Goal: Check status: Check status

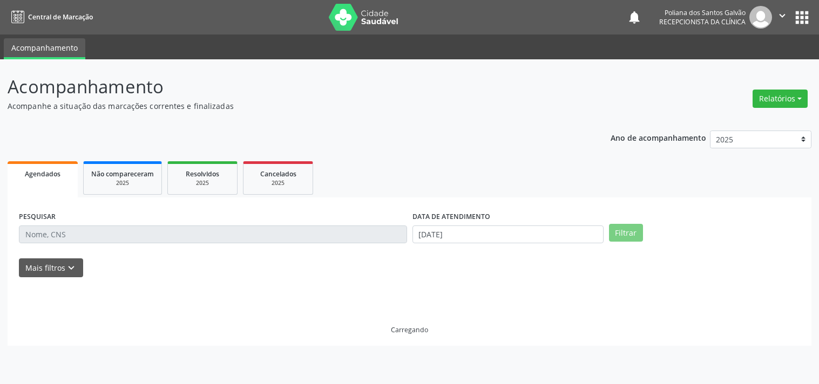
select select "9"
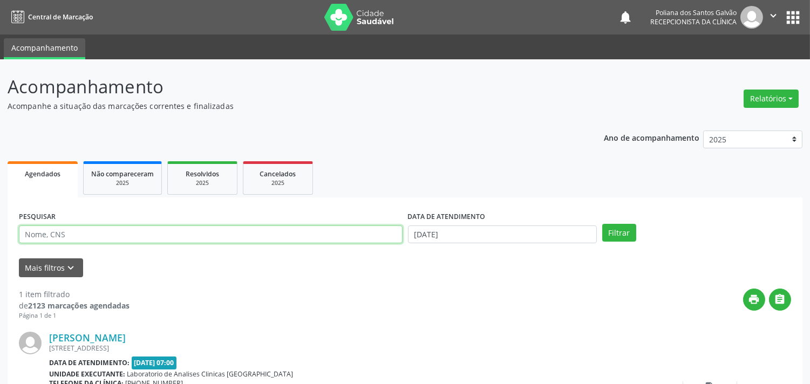
click at [229, 236] on input "text" at bounding box center [211, 235] width 384 height 18
type input "NARA"
click at [603, 224] on button "Filtrar" at bounding box center [620, 233] width 34 height 18
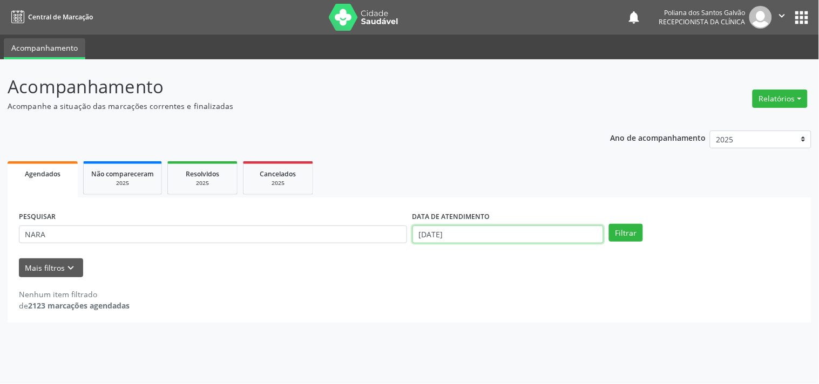
click at [501, 234] on input "[DATE]" at bounding box center [508, 235] width 191 height 18
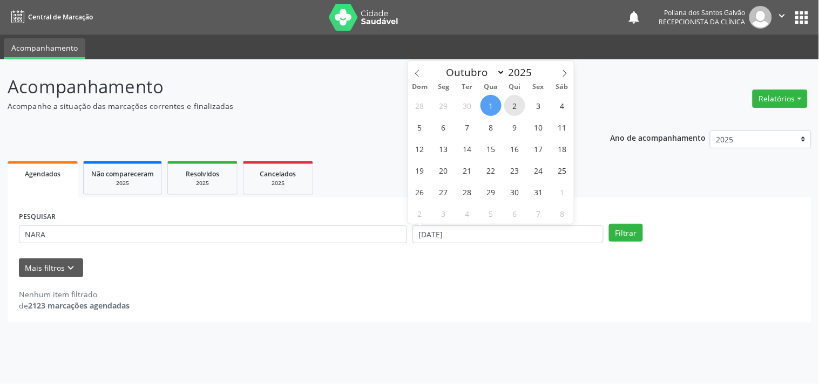
click at [511, 105] on span "2" at bounding box center [514, 105] width 21 height 21
type input "[DATE]"
click at [511, 102] on span "2" at bounding box center [514, 105] width 21 height 21
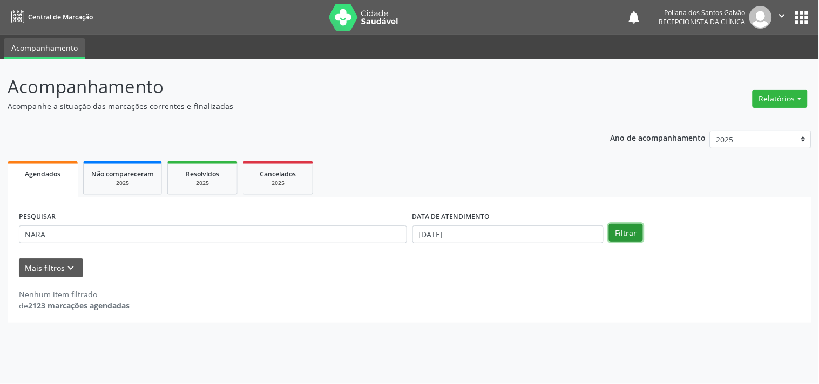
click at [624, 233] on button "Filtrar" at bounding box center [626, 233] width 34 height 18
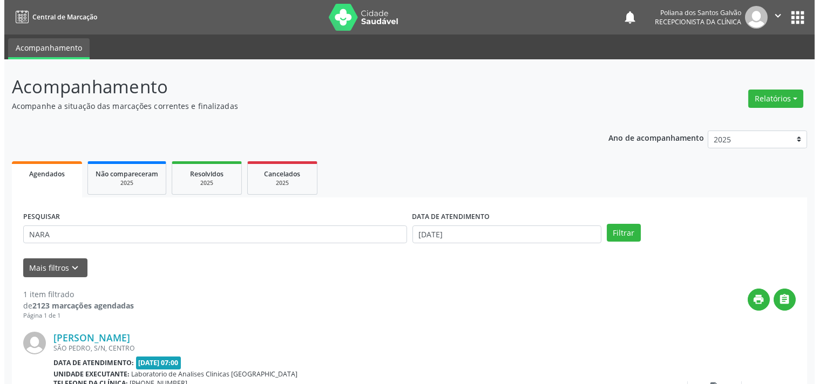
scroll to position [100, 0]
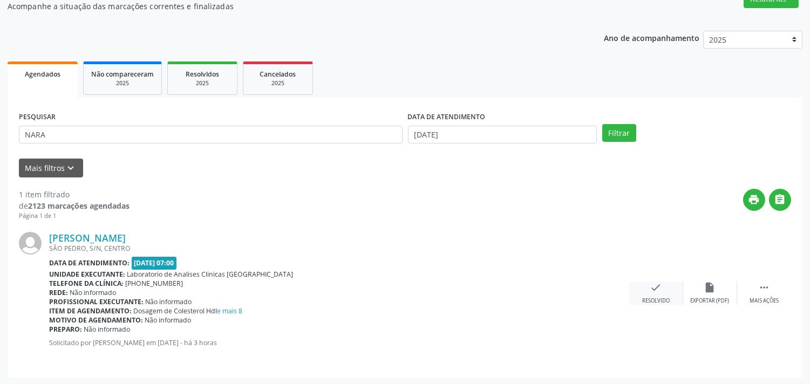
click at [655, 288] on icon "check" at bounding box center [657, 288] width 12 height 12
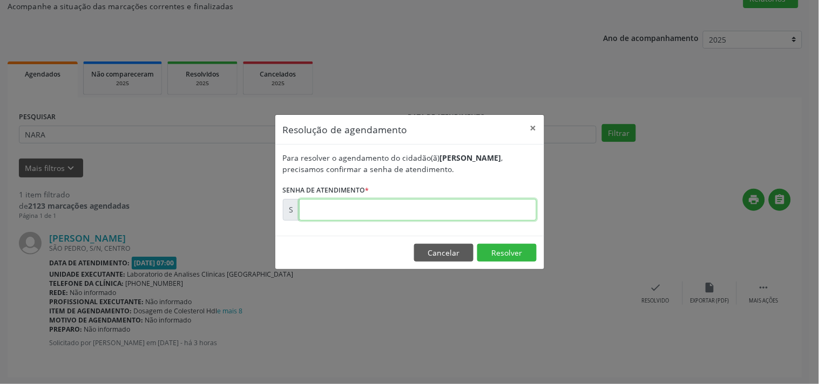
click at [435, 211] on input "text" at bounding box center [418, 210] width 238 height 22
type input "00179878"
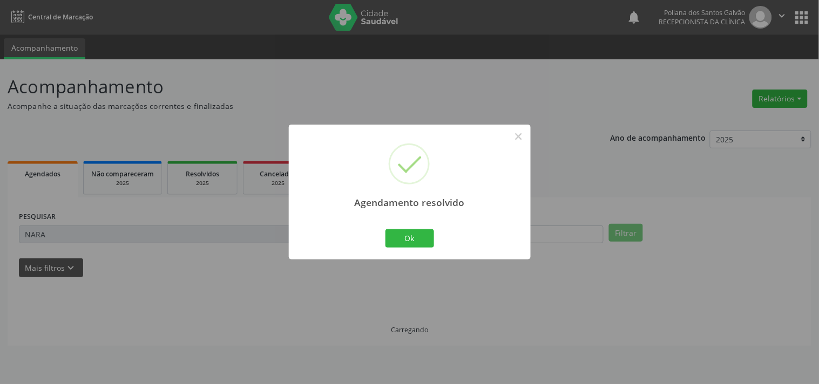
scroll to position [0, 0]
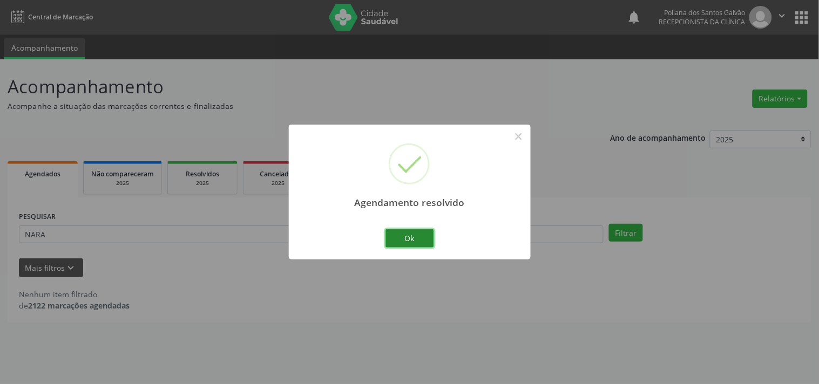
click at [419, 232] on button "Ok" at bounding box center [410, 238] width 49 height 18
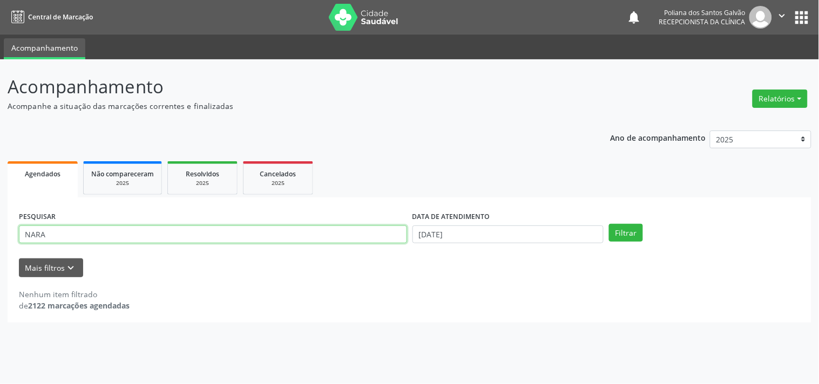
drag, startPoint x: 381, startPoint y: 231, endPoint x: 0, endPoint y: 96, distance: 403.7
click at [0, 131] on div "Acompanhamento Acompanhe a situação das marcações correntes e finalizadas Relat…" at bounding box center [409, 221] width 819 height 325
